Goal: Transaction & Acquisition: Download file/media

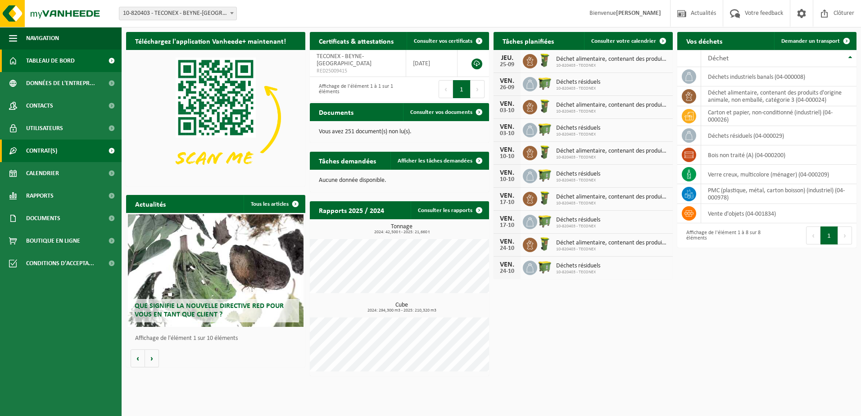
click at [27, 150] on span "Contrat(s)" at bounding box center [41, 151] width 31 height 23
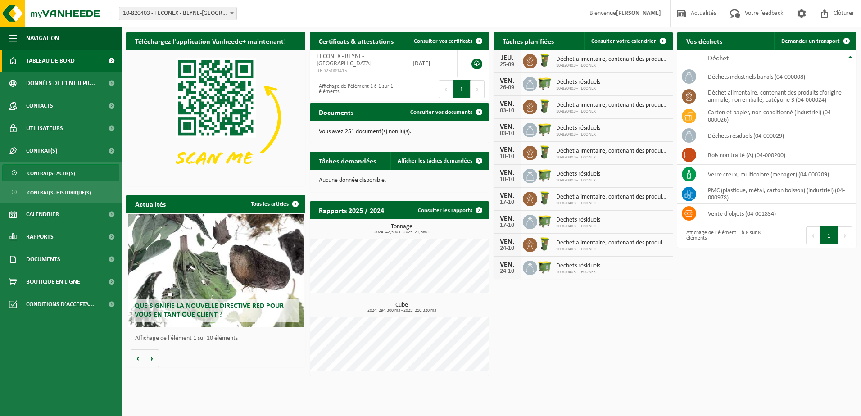
click at [67, 175] on span "Contrat(s) actif(s)" at bounding box center [51, 173] width 48 height 17
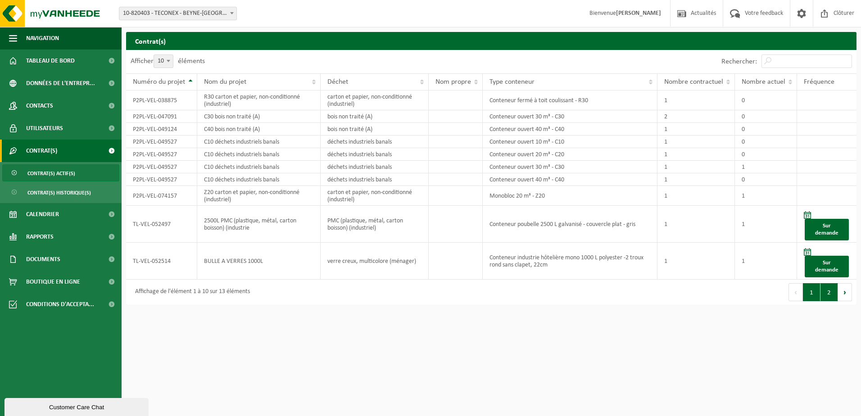
click at [829, 295] on button "2" at bounding box center [830, 292] width 18 height 18
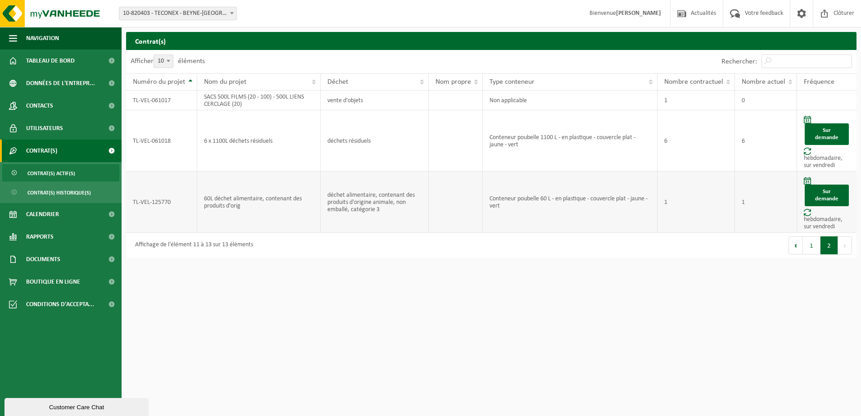
click at [205, 205] on td "60L déchet alimentaire, contenant des produits d'orig" at bounding box center [259, 202] width 124 height 61
click at [354, 209] on td "déchet alimentaire, contenant des produits d'origine animale, non emballé, caté…" at bounding box center [375, 202] width 108 height 61
drag, startPoint x: 610, startPoint y: 200, endPoint x: 661, endPoint y: 203, distance: 51.4
click at [661, 203] on tr "TL-VEL-125770 60L déchet alimentaire, contenant des produits d'orig déchet alim…" at bounding box center [491, 202] width 731 height 61
drag, startPoint x: 661, startPoint y: 203, endPoint x: 617, endPoint y: 243, distance: 59.6
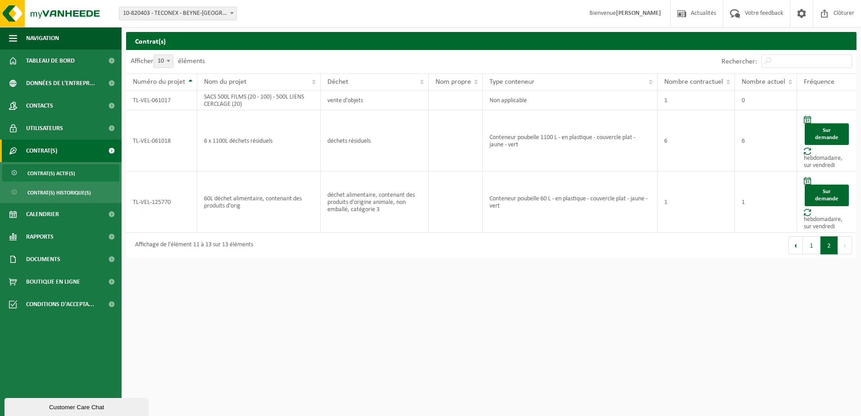
click at [617, 243] on div "Premier Précédent 1 2 Suivant Dernier" at bounding box center [673, 245] width 365 height 25
click at [39, 217] on span "Calendrier" at bounding box center [42, 214] width 33 height 23
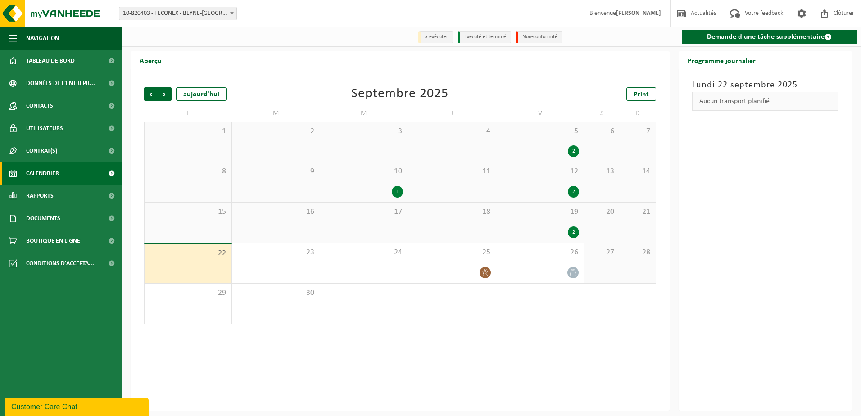
click at [468, 350] on div "Précédent Suivant aujourd'hui Septembre 2025 Print L M M J V S D 1 2 3 4 5 2 6 …" at bounding box center [400, 239] width 539 height 341
click at [486, 274] on icon at bounding box center [486, 273] width 8 height 8
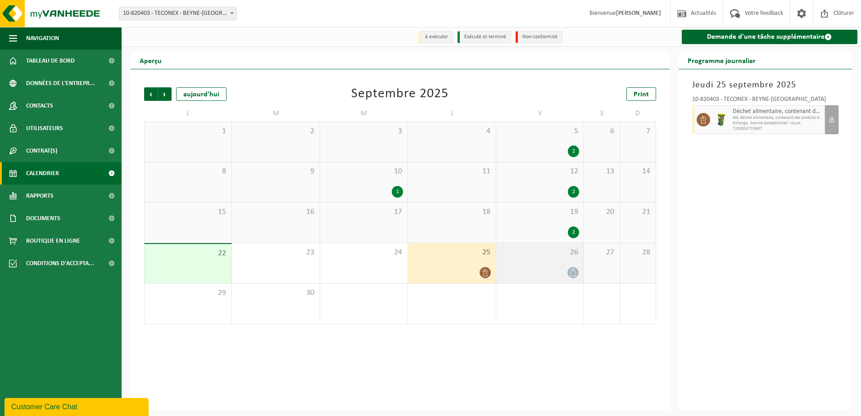
click at [539, 268] on div at bounding box center [540, 273] width 78 height 12
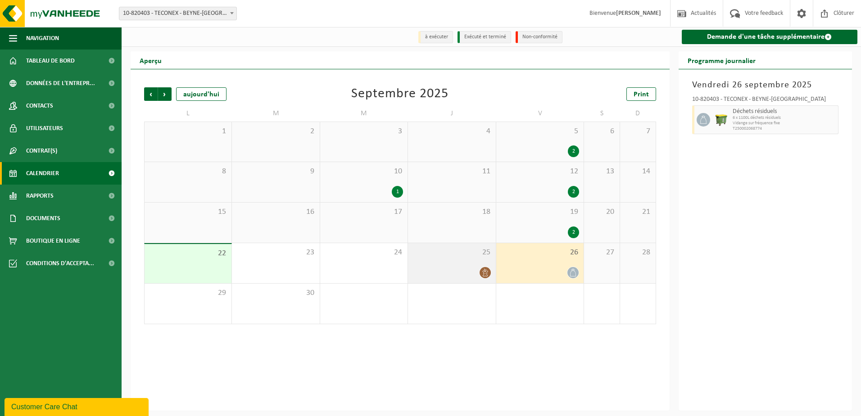
click at [461, 264] on div "25" at bounding box center [451, 263] width 87 height 40
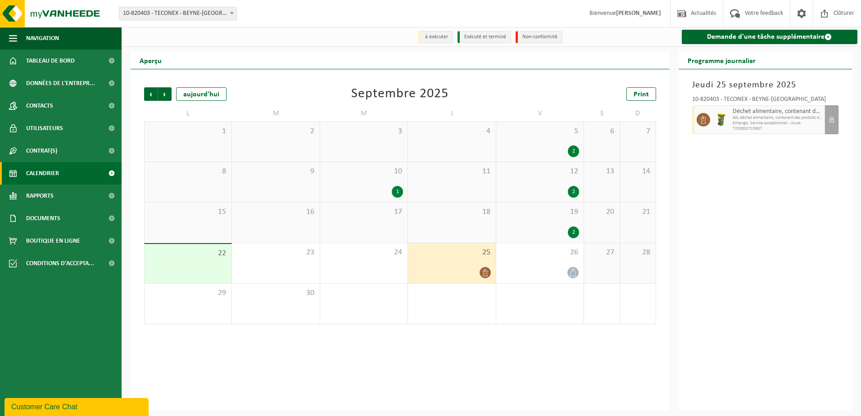
click at [554, 221] on div "19 2" at bounding box center [539, 223] width 87 height 40
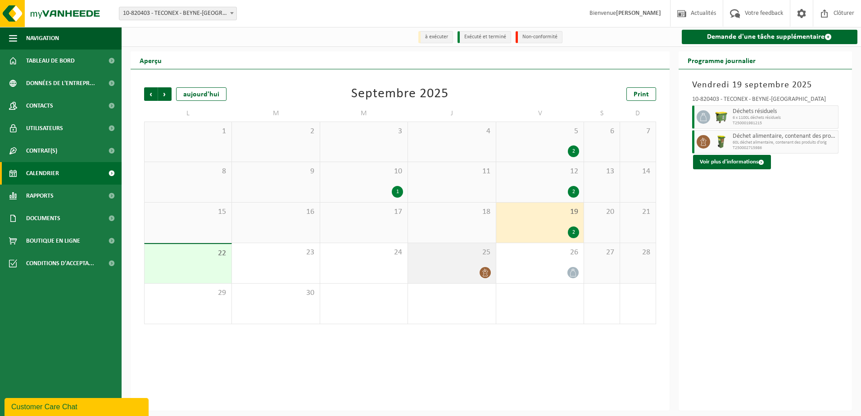
click at [464, 270] on div at bounding box center [452, 273] width 78 height 12
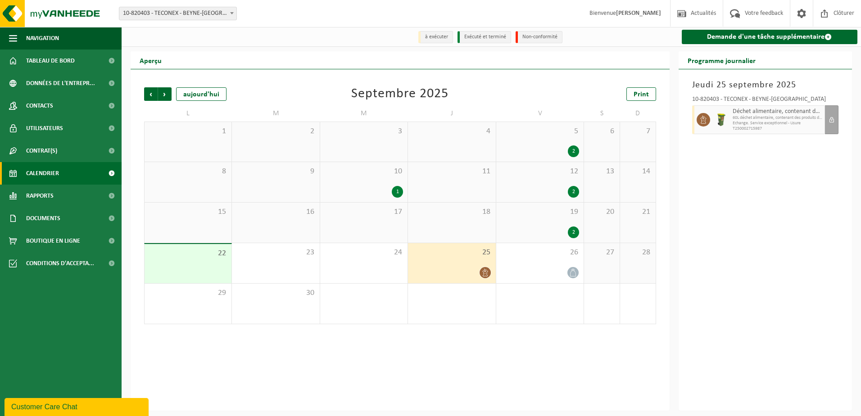
click at [530, 214] on span "19" at bounding box center [540, 212] width 78 height 10
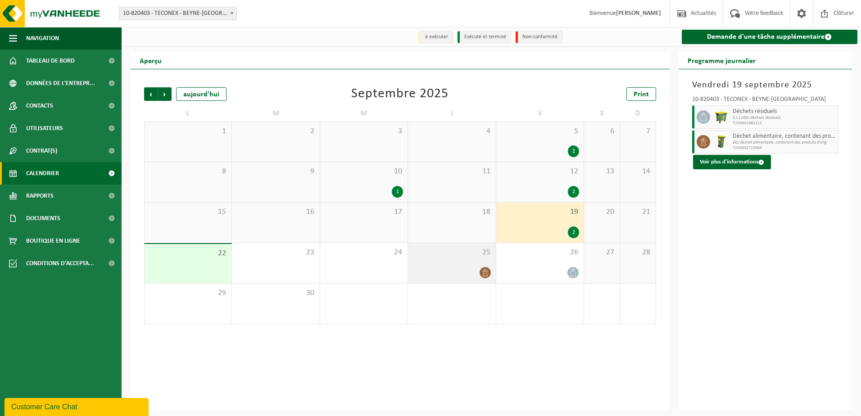
click at [442, 270] on div at bounding box center [452, 273] width 78 height 12
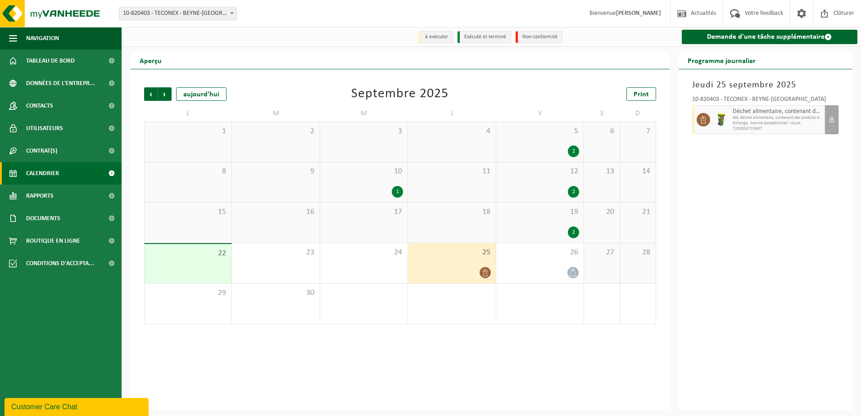
click at [547, 223] on div "19 2" at bounding box center [539, 223] width 87 height 40
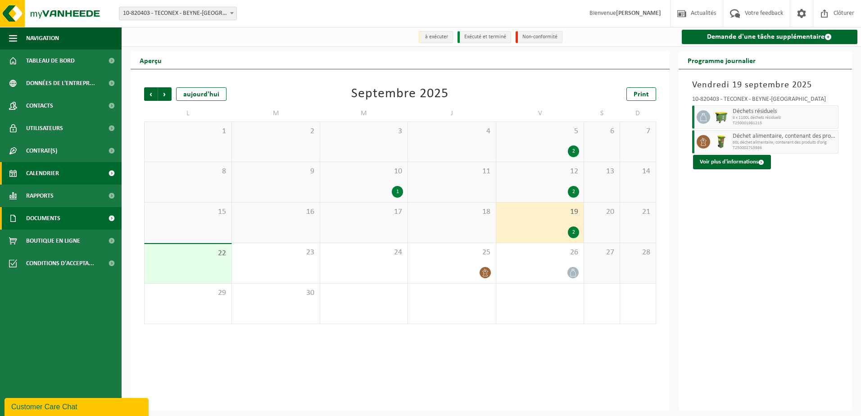
click at [37, 223] on span "Documents" at bounding box center [43, 218] width 34 height 23
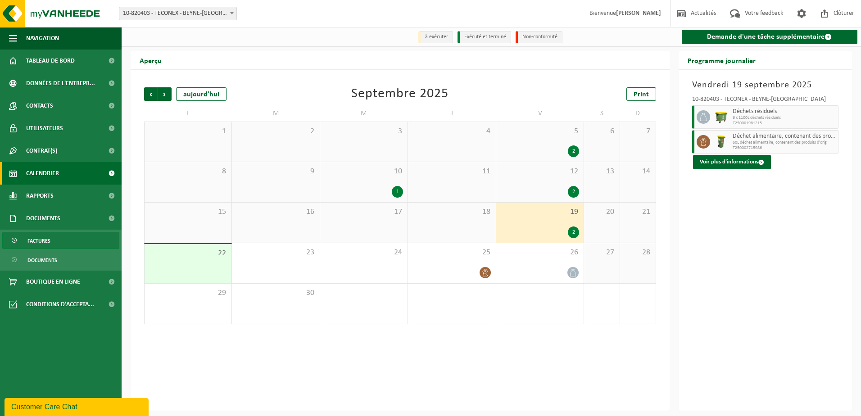
click at [32, 241] on span "Factures" at bounding box center [38, 240] width 23 height 17
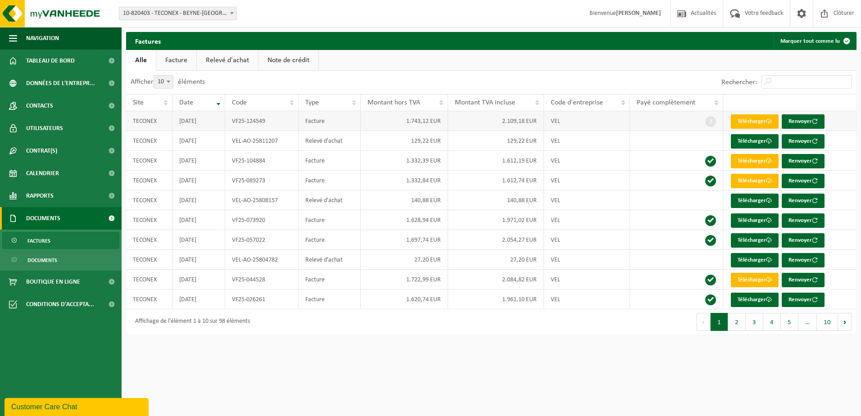
click at [266, 123] on td "VF25-124549" at bounding box center [261, 121] width 73 height 20
click at [762, 120] on link "Télécharger" at bounding box center [755, 121] width 48 height 14
